Goal: Information Seeking & Learning: Find specific fact

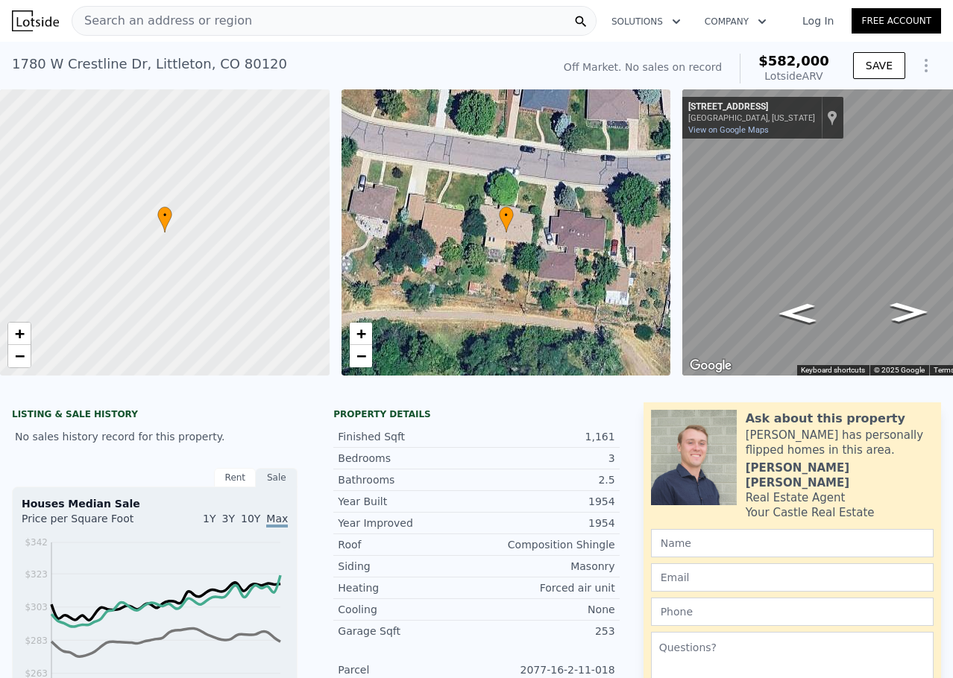
click at [312, 10] on div "Search an address or region" at bounding box center [334, 21] width 525 height 30
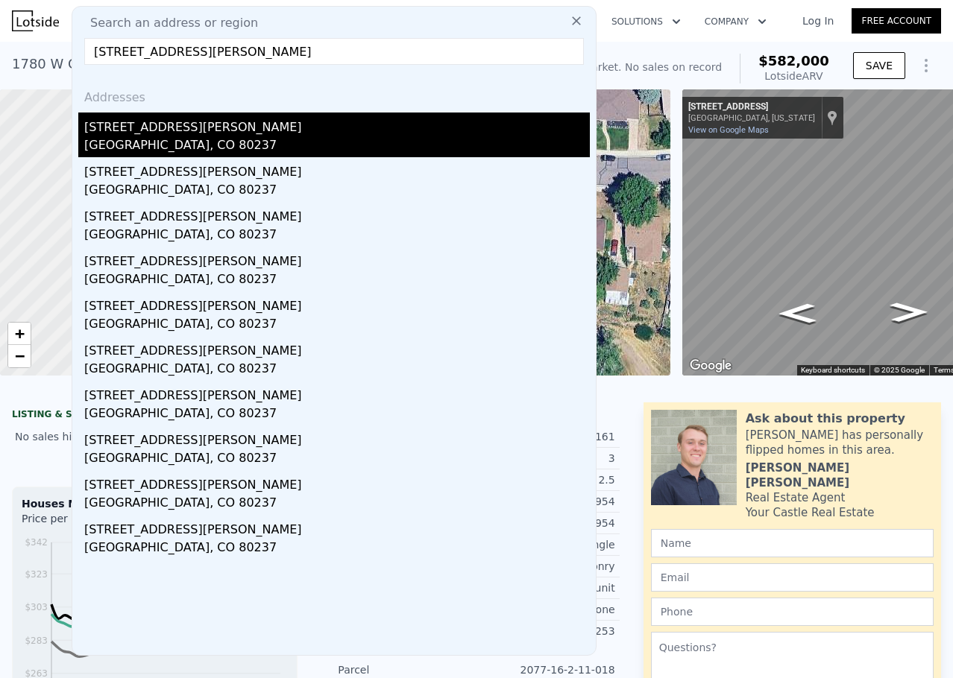
type input "8329 E Kenyon Ave, Denver, CO 80237"
click at [210, 125] on div "8329 E Kenyon Ave" at bounding box center [336, 125] width 505 height 24
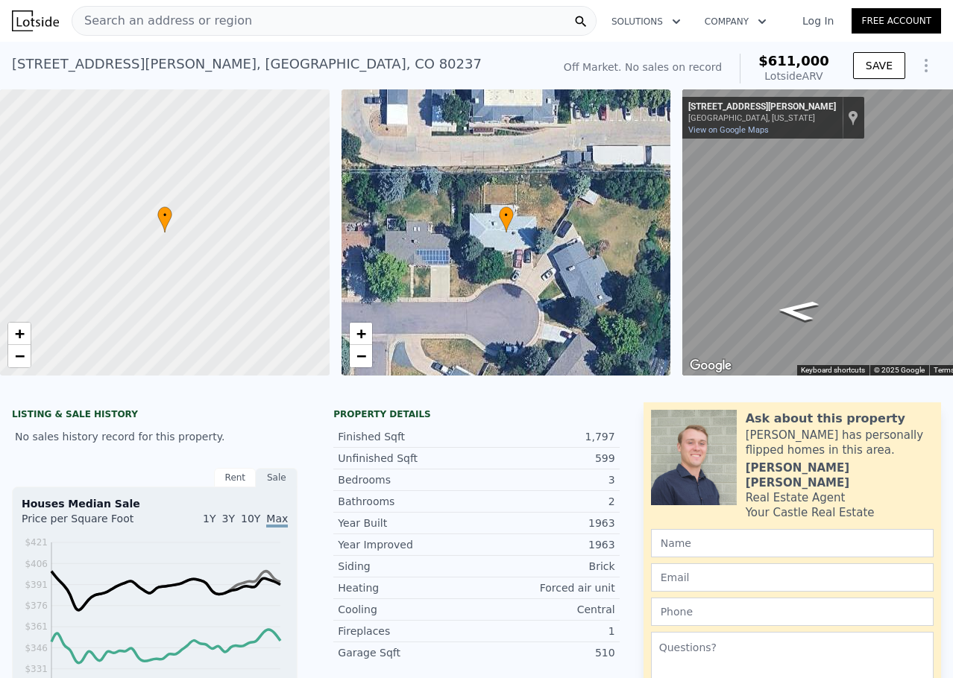
click at [297, 61] on div "8329 E Kenyon Ave , Denver , CO 80237 No sales on record (~ARV $611k )" at bounding box center [279, 69] width 534 height 42
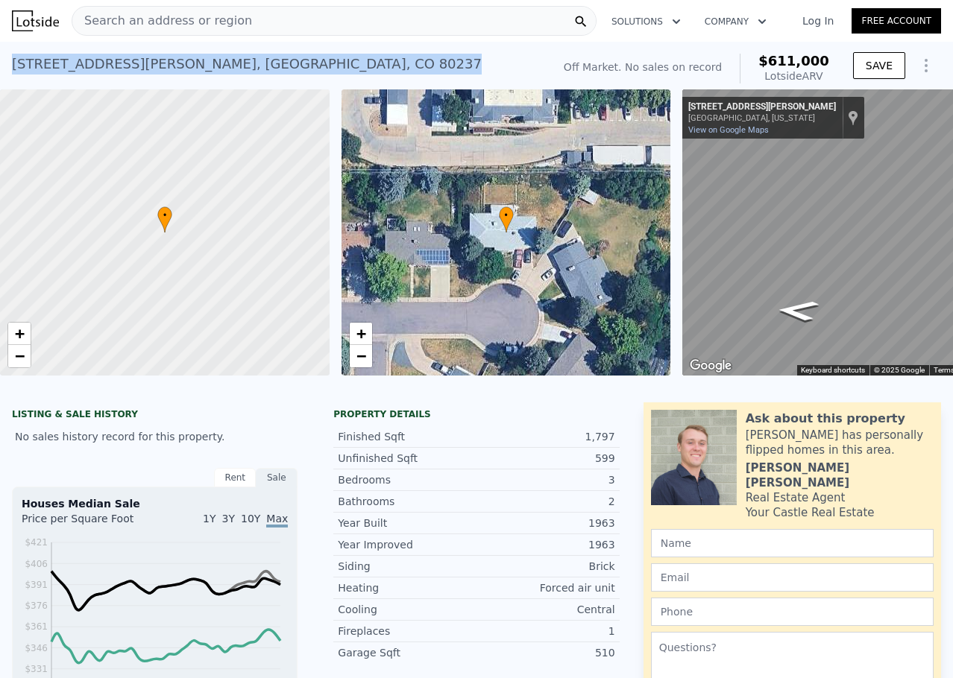
drag, startPoint x: 276, startPoint y: 61, endPoint x: 8, endPoint y: 83, distance: 268.5
click at [8, 83] on div "8329 E Kenyon Ave , Denver , CO 80237 No sales on record (~ARV $611k ) Off Mark…" at bounding box center [476, 66] width 953 height 48
copy div "8329 E Kenyon Ave , Denver , CO 80237"
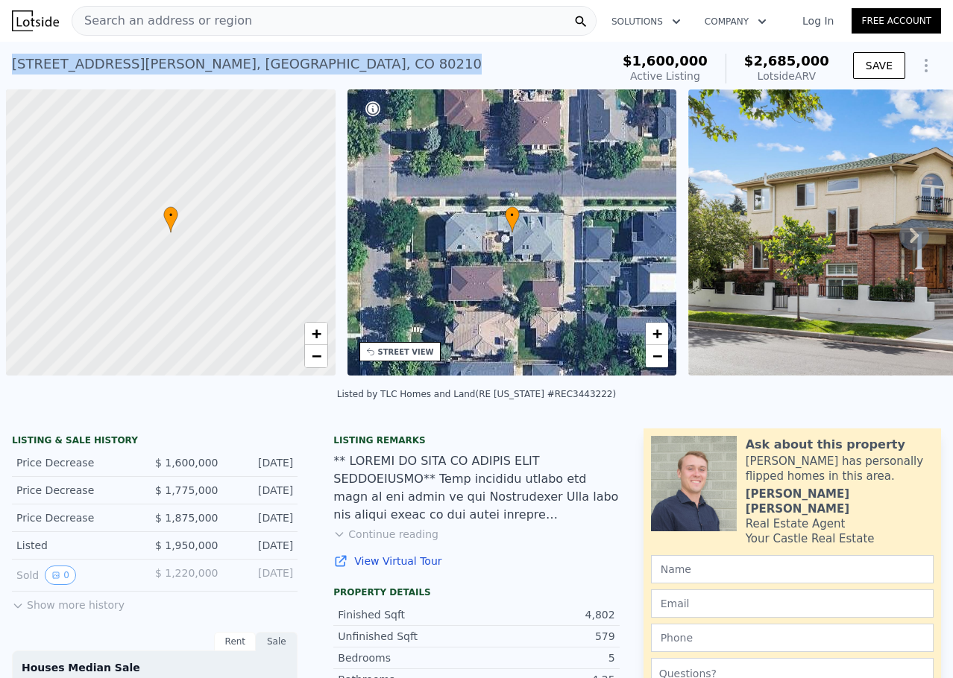
scroll to position [0, 6]
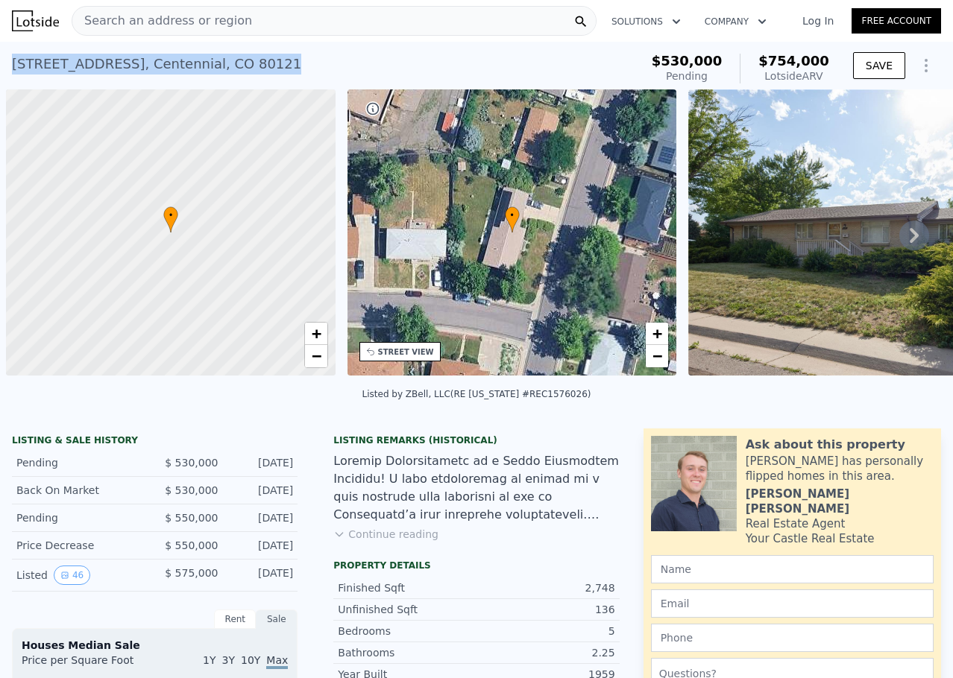
scroll to position [0, 6]
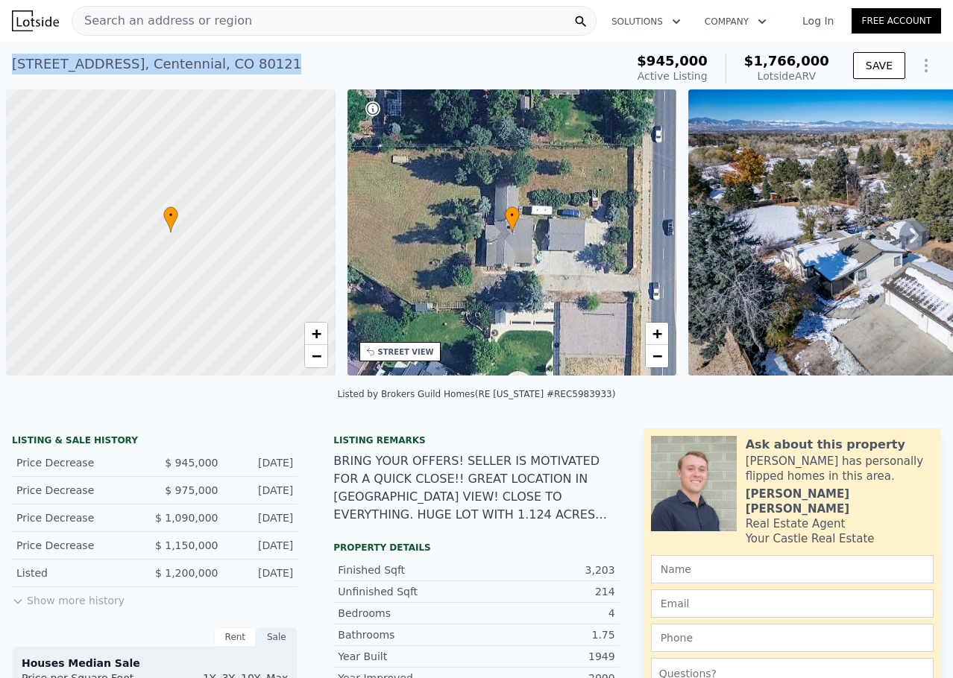
scroll to position [0, 6]
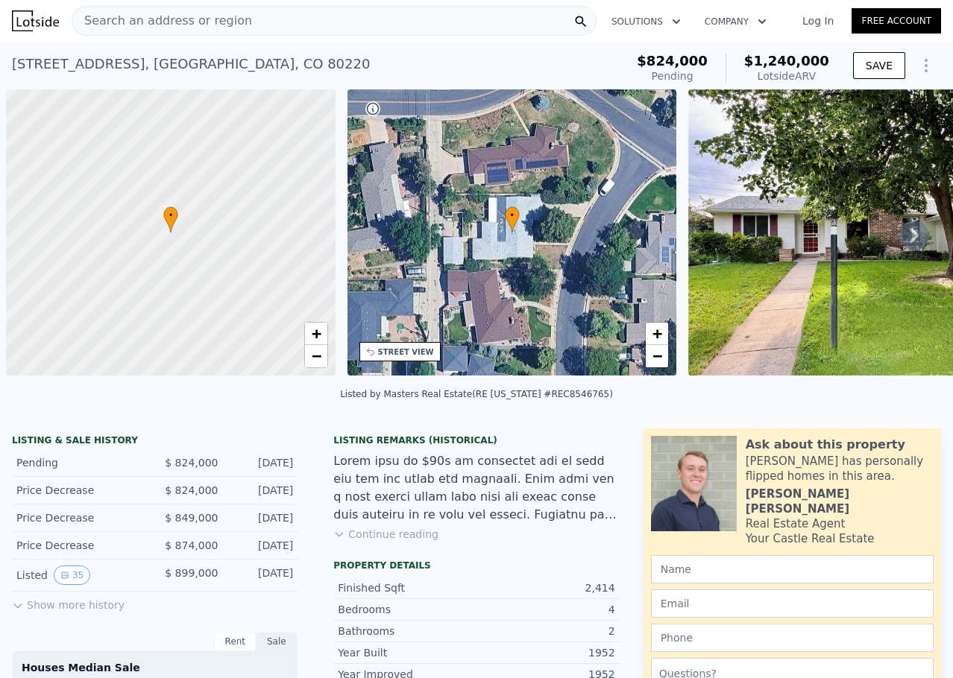
scroll to position [0, 6]
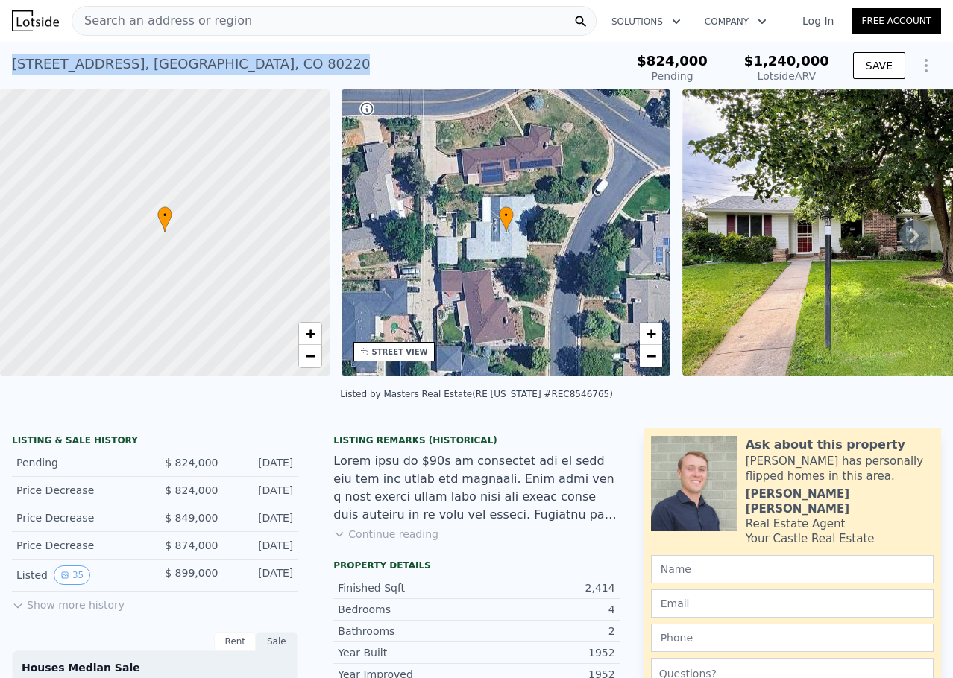
drag, startPoint x: 239, startPoint y: 63, endPoint x: 10, endPoint y: 62, distance: 228.8
click at [10, 62] on div "291 Magnolia St , Denver , CO 80220 Pending from $824k (~ARV $1.240m ) $824,000…" at bounding box center [476, 66] width 953 height 48
copy div "291 Magnolia St , Denver , CO 80220"
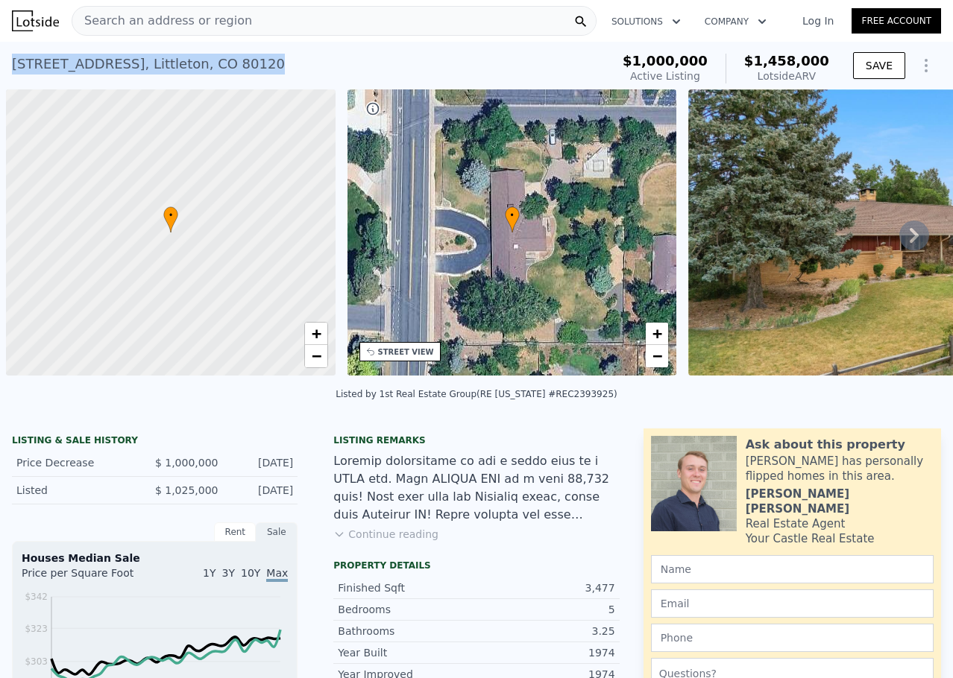
scroll to position [0, 6]
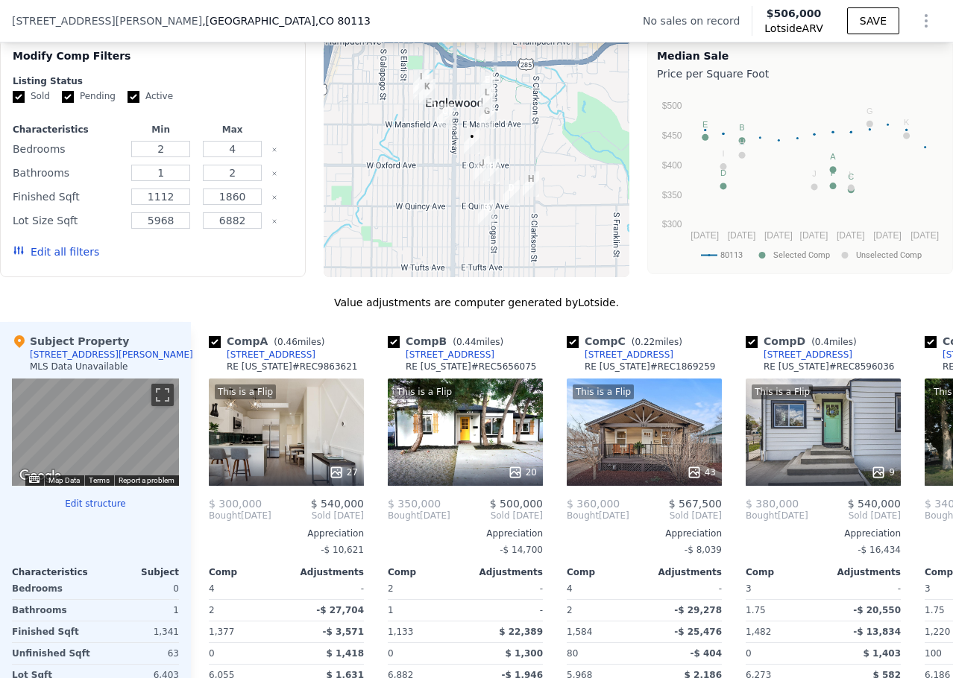
scroll to position [1190, 0]
